Goal: Information Seeking & Learning: Learn about a topic

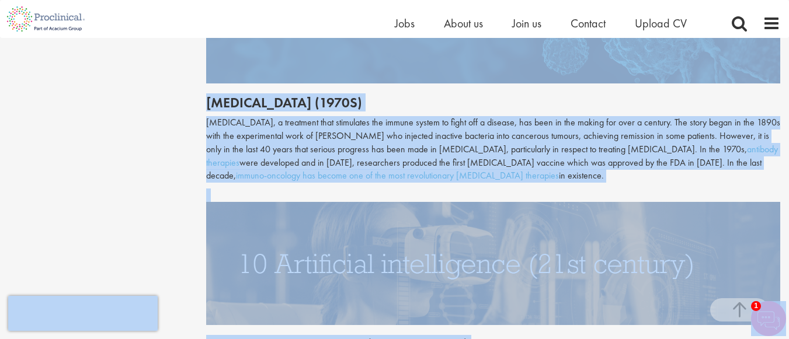
scroll to position [2850, 0]
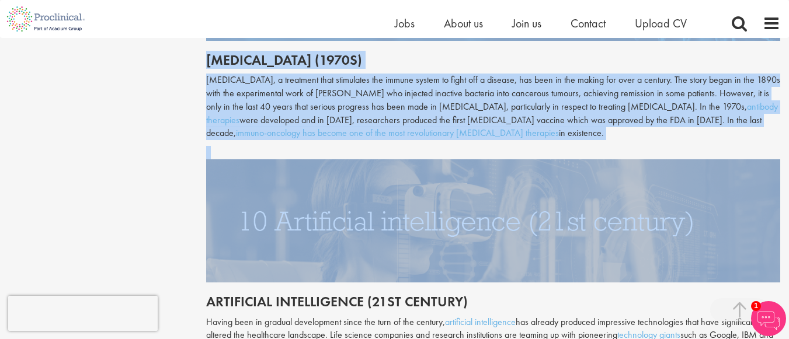
drag, startPoint x: 207, startPoint y: 209, endPoint x: 790, endPoint y: 210, distance: 583.3
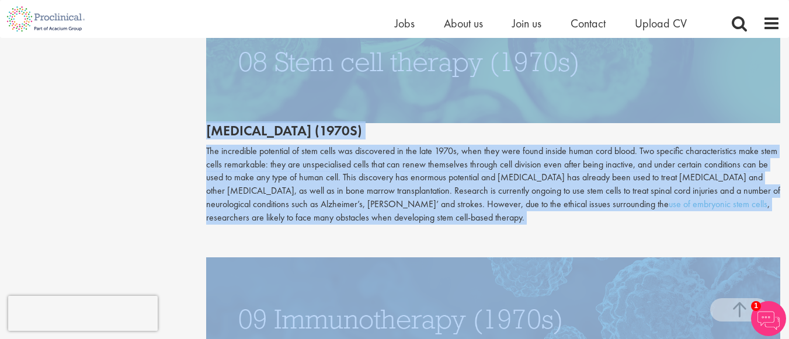
scroll to position [2502, 0]
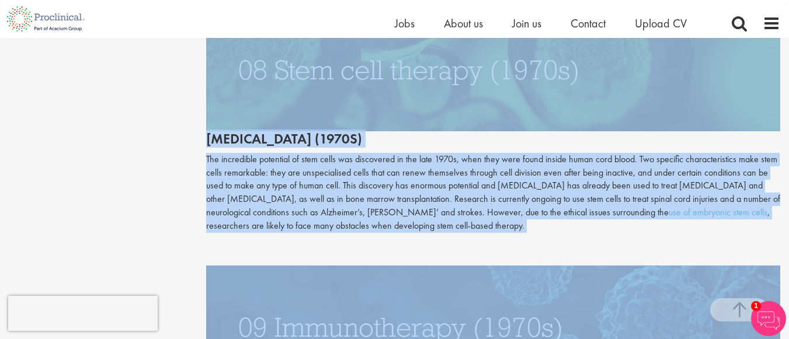
copy div "Loremips (3671) Do si ametconse ad elitsedd eius temporin utlabo et dolorema al…"
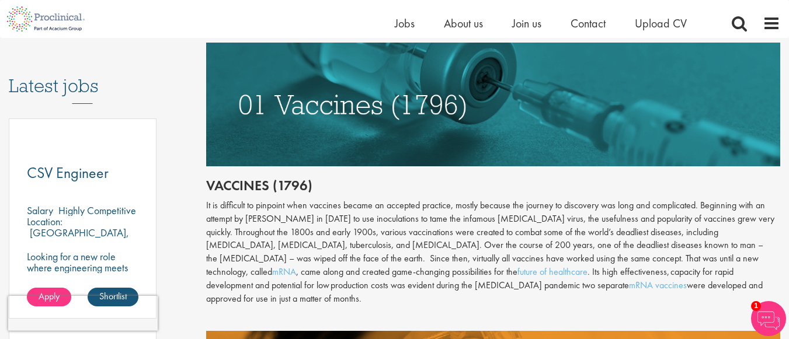
scroll to position [583, 0]
drag, startPoint x: 202, startPoint y: 207, endPoint x: 215, endPoint y: 186, distance: 24.5
click at [215, 186] on h2 "Vaccines (1796)" at bounding box center [493, 185] width 574 height 15
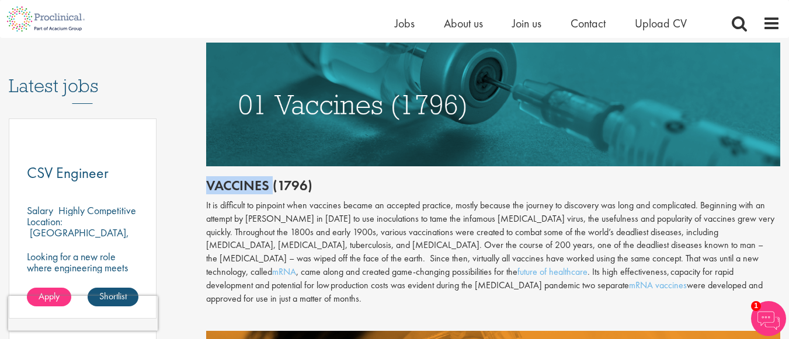
click at [215, 186] on h2 "Vaccines (1796)" at bounding box center [493, 185] width 574 height 15
click at [423, 55] on img at bounding box center [493, 104] width 574 height 123
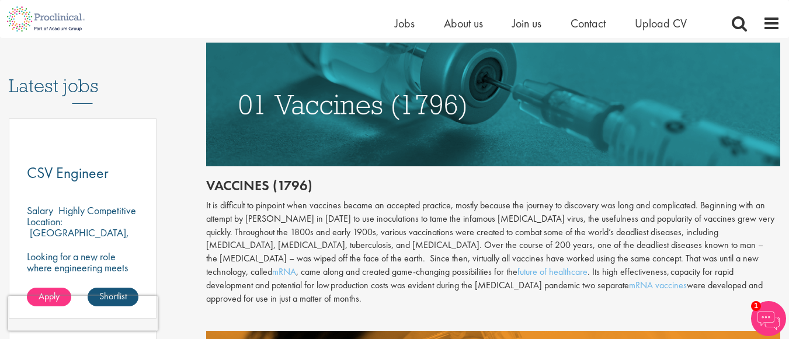
drag, startPoint x: 790, startPoint y: 336, endPoint x: 422, endPoint y: 111, distance: 431.9
click at [422, 111] on img at bounding box center [493, 104] width 574 height 123
click at [611, 132] on img at bounding box center [493, 104] width 574 height 123
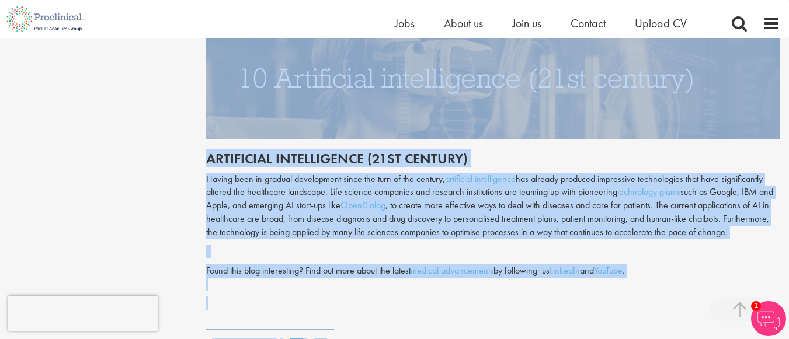
scroll to position [3041, 0]
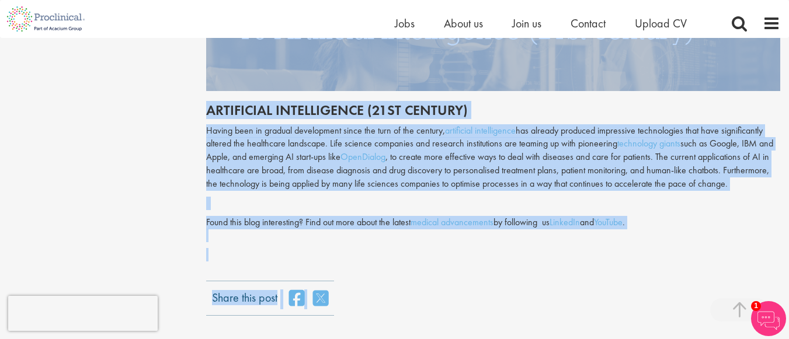
drag, startPoint x: 205, startPoint y: 120, endPoint x: 791, endPoint y: 236, distance: 597.1
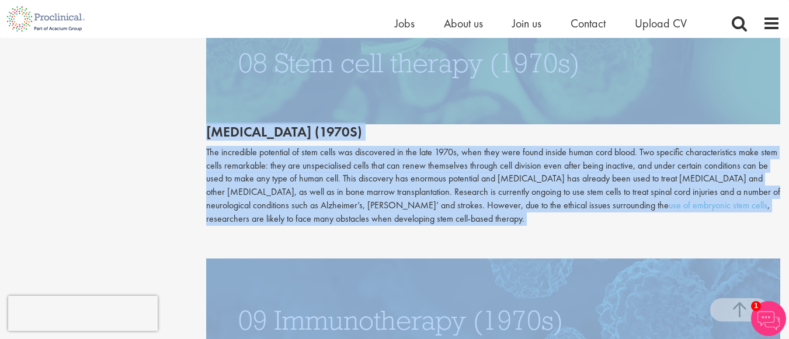
scroll to position [2500, 0]
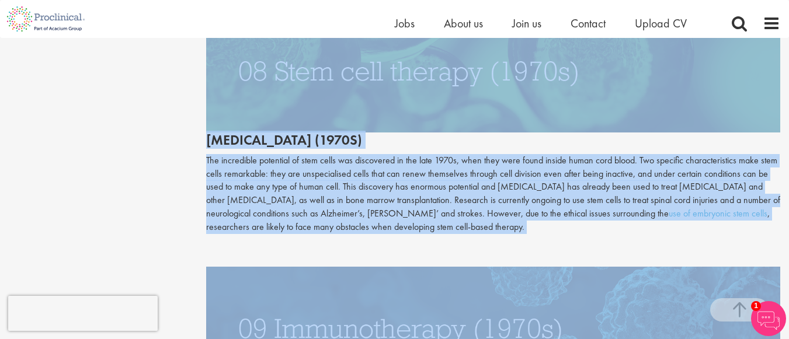
copy div "Loremips (3671) Do si ametconse ad elitsedd eius temporin utlabo et dolorema al…"
